Goal: Task Accomplishment & Management: Manage account settings

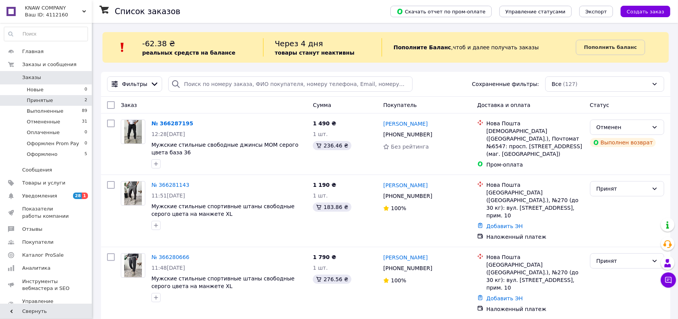
click at [36, 98] on span "Принятые" at bounding box center [40, 100] width 26 height 7
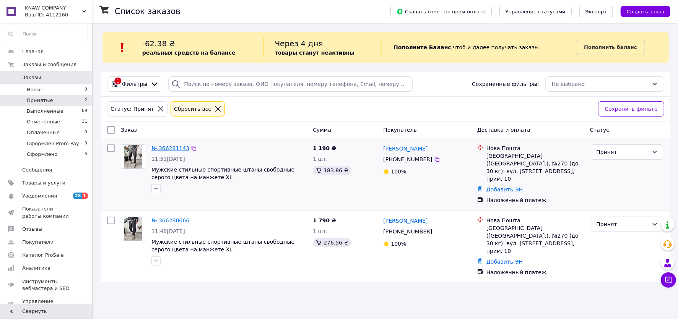
click at [174, 148] on link "№ 366281143" at bounding box center [170, 148] width 38 height 6
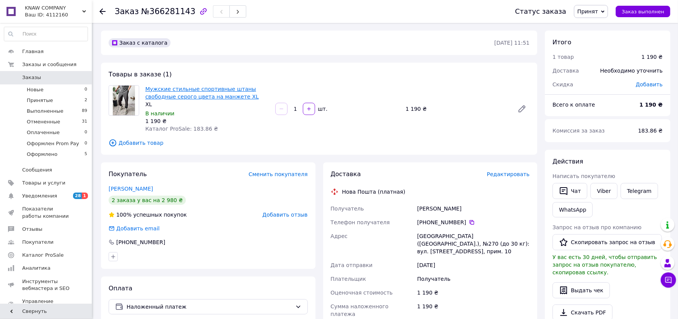
click at [186, 97] on link "Мужские стильные спортивные штаны свободные серого цвета на манжете XL" at bounding box center [202, 93] width 114 height 14
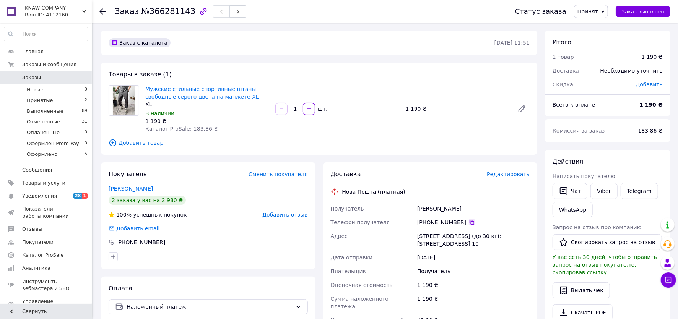
click at [473, 221] on icon at bounding box center [472, 222] width 6 height 6
click at [593, 12] on span "Принят" at bounding box center [587, 11] width 21 height 6
click at [595, 71] on li "Оформлено" at bounding box center [604, 72] width 60 height 11
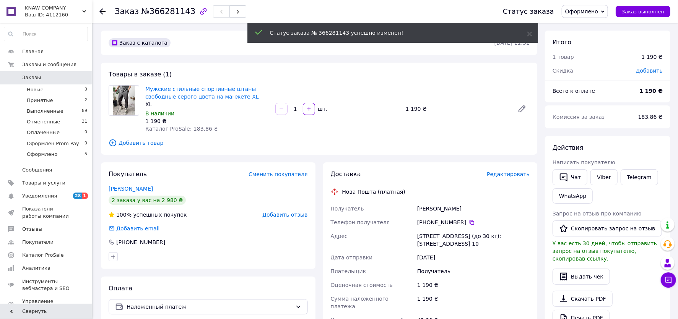
click at [60, 79] on span "Заказы" at bounding box center [46, 77] width 49 height 7
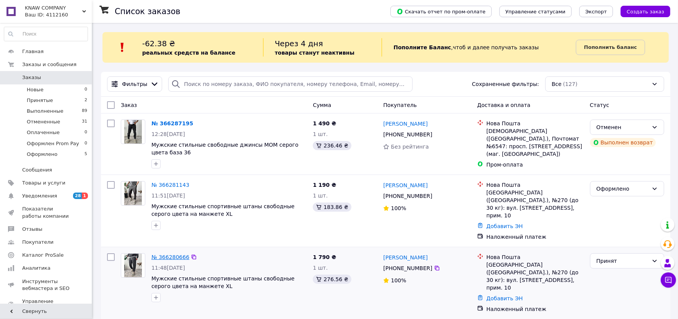
click at [169, 254] on link "№ 366280666" at bounding box center [170, 257] width 38 height 6
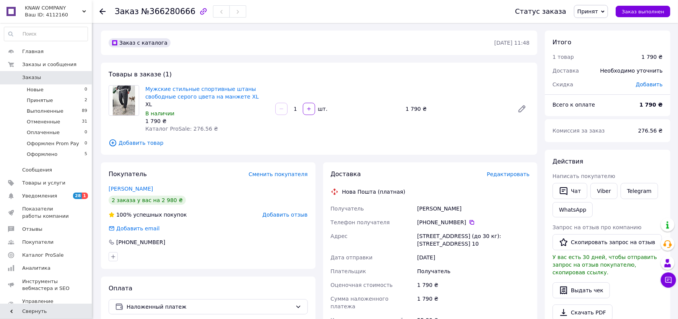
click at [170, 101] on div "XL" at bounding box center [207, 105] width 124 height 8
click at [170, 97] on link "Мужские стильные спортивные штаны свободные серого цвета на манжете XL" at bounding box center [202, 93] width 114 height 14
click at [472, 224] on icon at bounding box center [472, 222] width 6 height 6
click at [604, 12] on icon at bounding box center [602, 11] width 3 height 3
click at [604, 74] on li "Оформлено" at bounding box center [604, 72] width 60 height 11
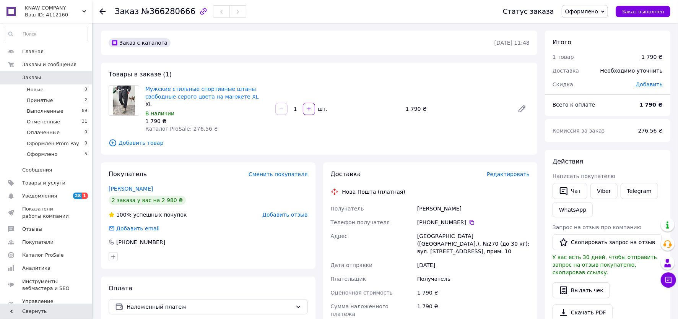
click at [26, 82] on link "Заказы 0" at bounding box center [46, 77] width 92 height 13
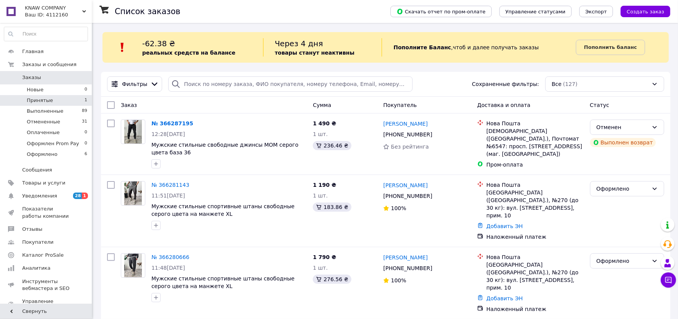
click at [74, 97] on li "Принятые 1" at bounding box center [46, 100] width 92 height 11
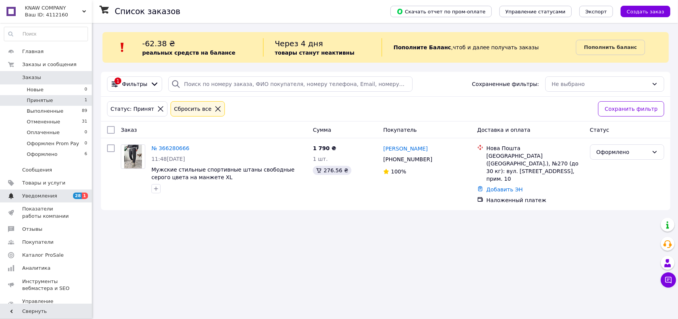
click at [62, 201] on link "Уведомления 28 1" at bounding box center [46, 196] width 92 height 13
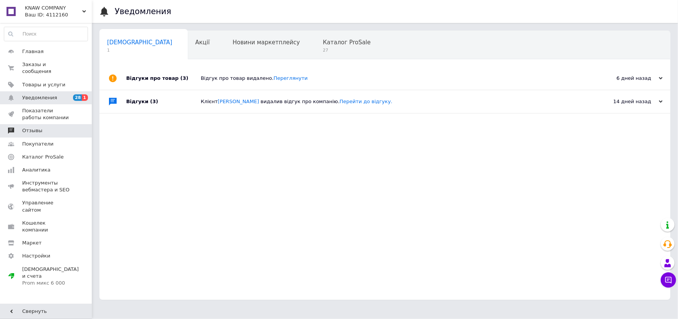
click at [54, 130] on span "Отзывы" at bounding box center [46, 130] width 49 height 7
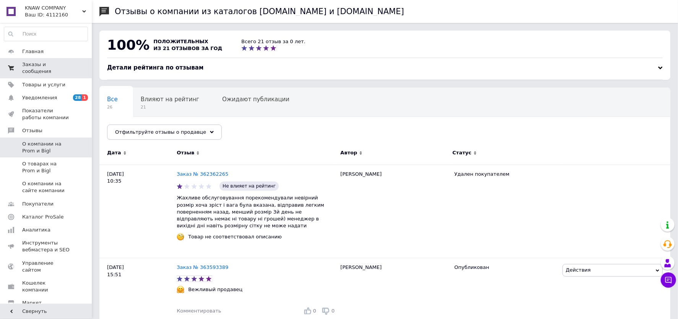
click at [59, 70] on span "Заказы и сообщения" at bounding box center [46, 68] width 49 height 14
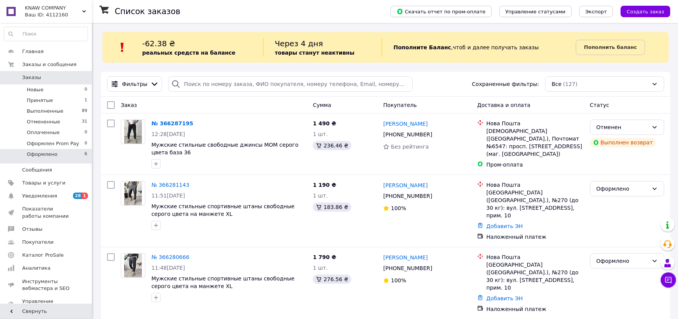
click at [55, 155] on span "Оформлено" at bounding box center [42, 154] width 31 height 7
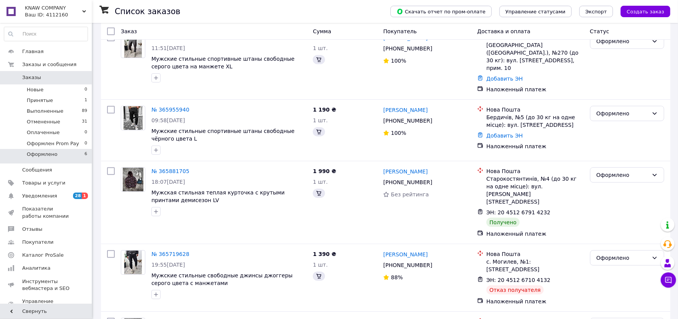
scroll to position [228, 0]
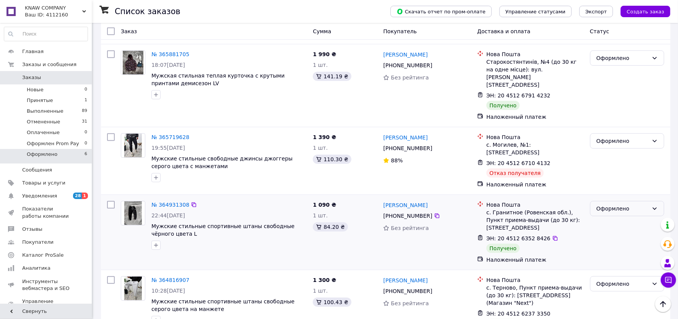
click at [641, 201] on div "Оформлено" at bounding box center [627, 208] width 74 height 15
click at [610, 205] on li "Выполнен" at bounding box center [626, 205] width 73 height 14
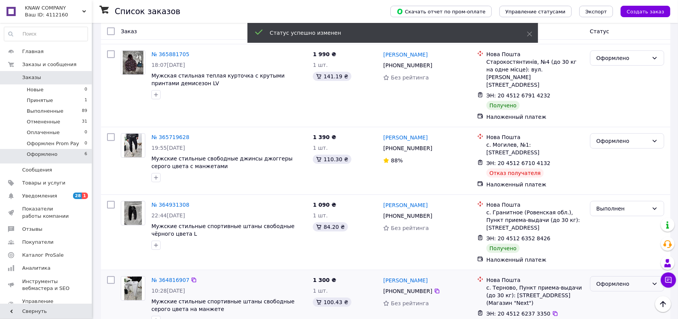
click at [610, 280] on div "Оформлено" at bounding box center [622, 284] width 52 height 8
click at [618, 194] on li "Выполнен" at bounding box center [626, 196] width 73 height 14
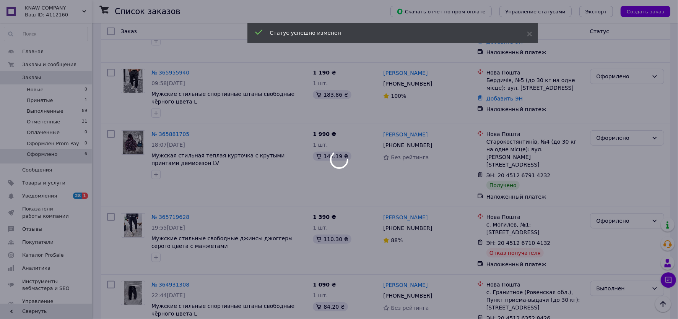
scroll to position [141, 0]
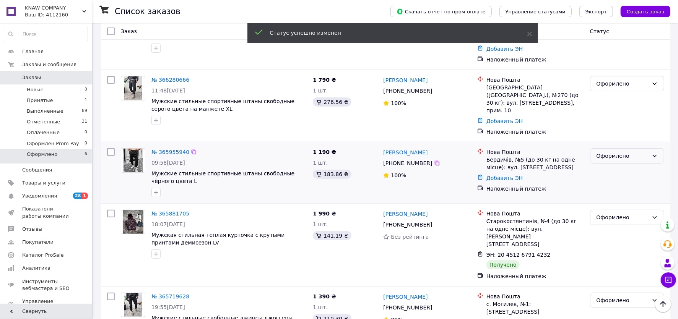
click at [626, 148] on div "Оформлено" at bounding box center [627, 155] width 74 height 15
click at [623, 161] on li "Выполнен" at bounding box center [626, 163] width 73 height 14
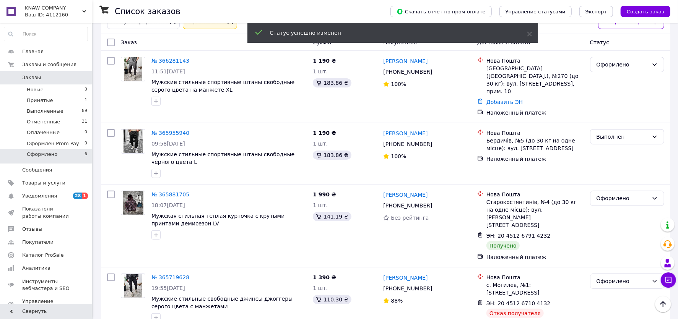
scroll to position [71, 0]
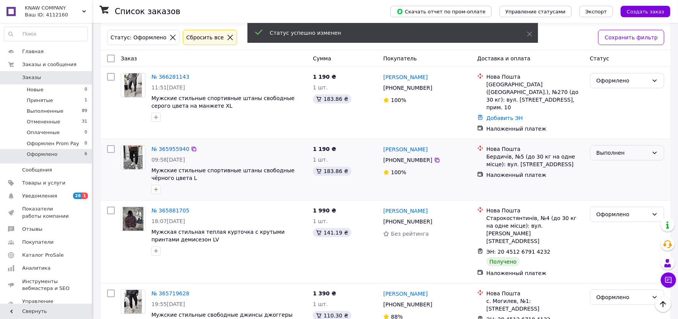
click at [619, 149] on div "Выполнен" at bounding box center [622, 153] width 52 height 8
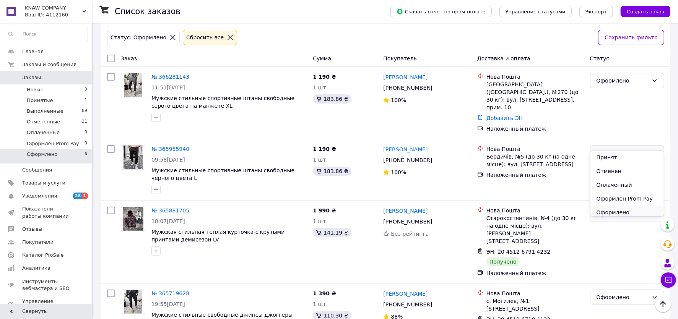
click at [615, 211] on li "Оформлено" at bounding box center [626, 213] width 73 height 14
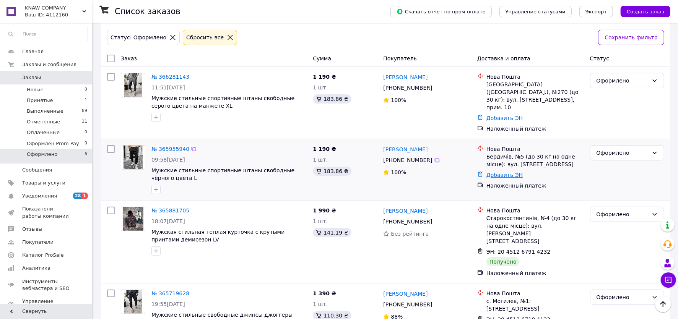
click at [501, 172] on link "Добавить ЭН" at bounding box center [504, 175] width 36 height 6
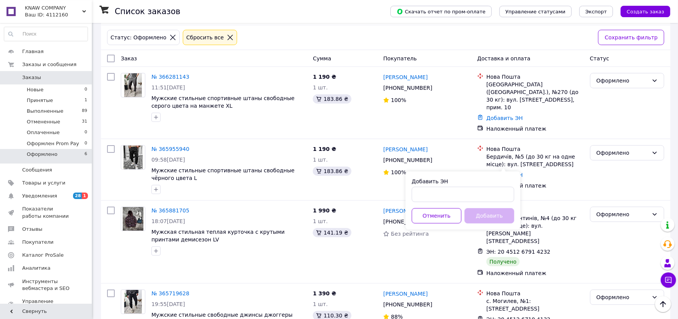
click at [498, 187] on div "Добавить ЭН" at bounding box center [463, 190] width 102 height 24
click at [498, 192] on input "Добавить ЭН" at bounding box center [463, 194] width 102 height 15
paste input "20451267981559"
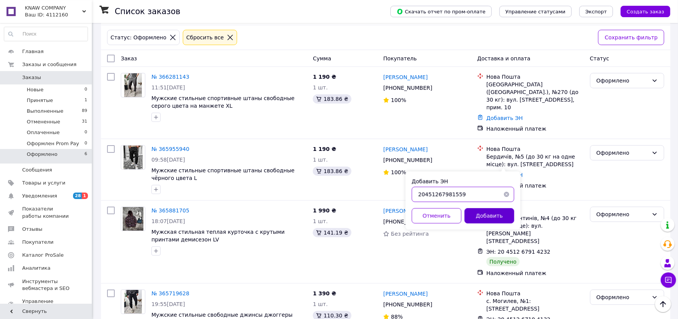
type input "20451267981559"
click at [498, 216] on button "Добавить" at bounding box center [489, 215] width 50 height 15
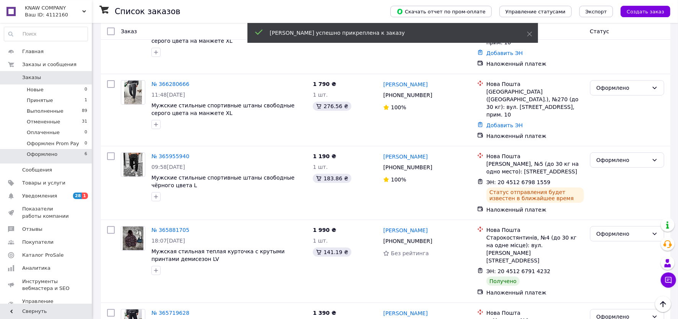
scroll to position [151, 0]
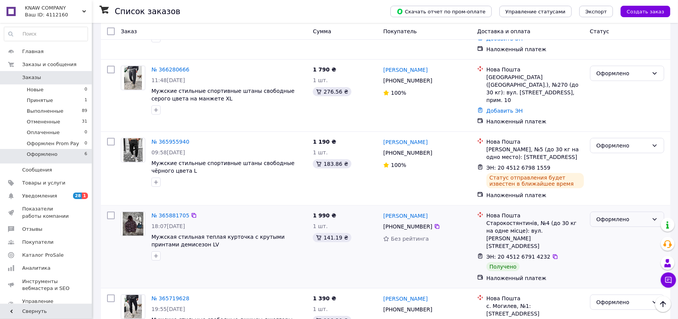
click at [612, 215] on div "Оформлено" at bounding box center [622, 219] width 52 height 8
click at [612, 225] on li "Выполнен" at bounding box center [626, 227] width 73 height 14
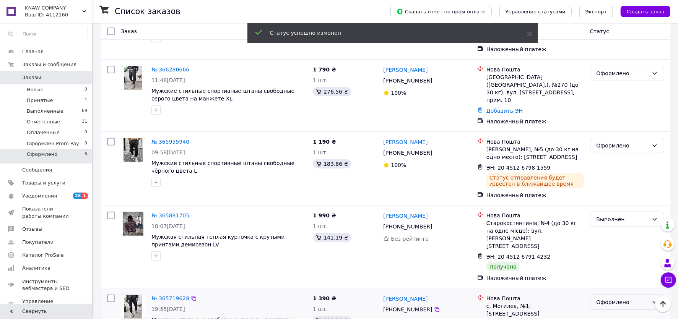
click at [616, 298] on div "Оформлено" at bounding box center [622, 302] width 52 height 8
click at [616, 209] on li "Выполнен" at bounding box center [626, 210] width 73 height 14
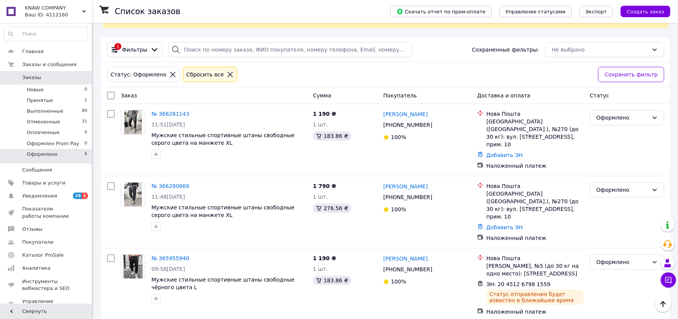
scroll to position [0, 0]
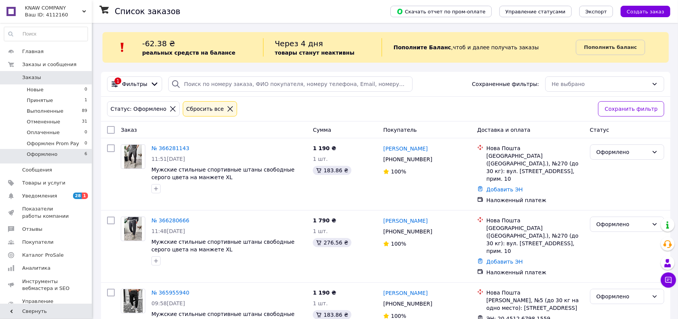
click at [33, 75] on span "Заказы" at bounding box center [31, 77] width 19 height 7
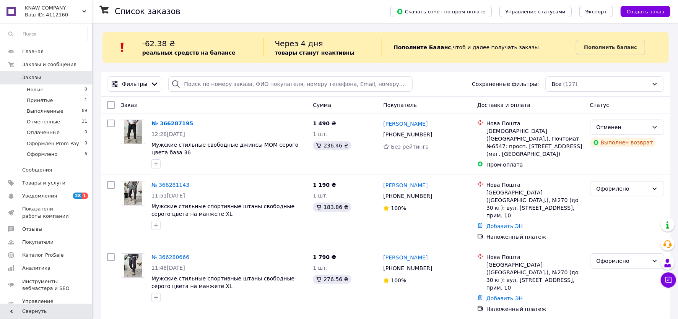
click at [68, 83] on link "Заказы 0" at bounding box center [46, 77] width 92 height 13
